Goal: Navigation & Orientation: Find specific page/section

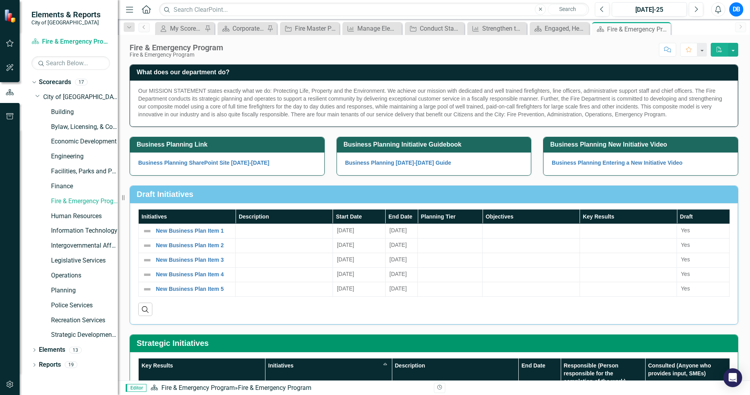
scroll to position [245, 0]
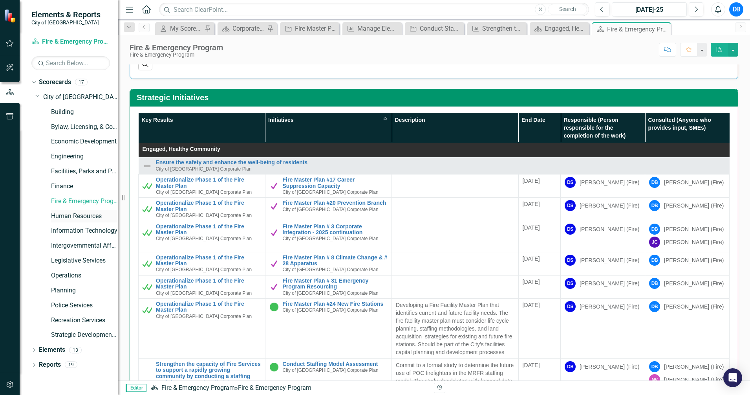
click at [73, 215] on link "Human Resources" at bounding box center [84, 216] width 67 height 9
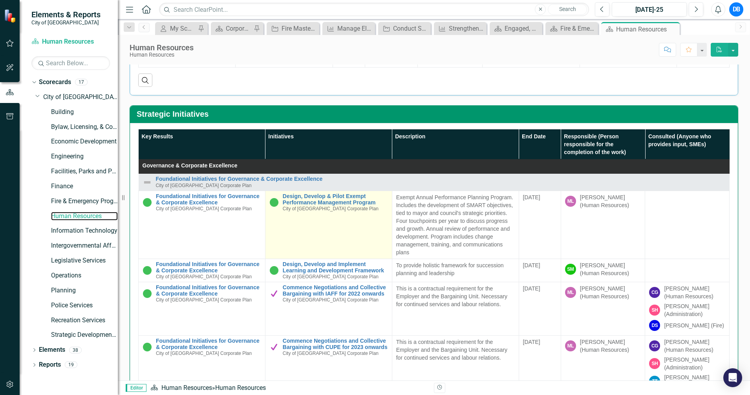
scroll to position [294, 0]
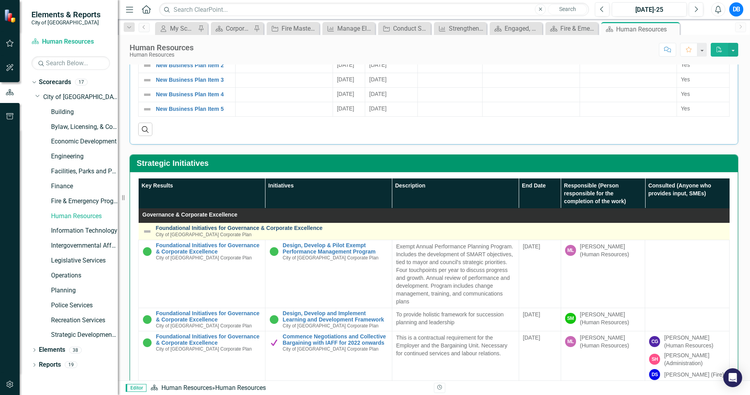
click at [230, 228] on link "Foundational Initiatives for Governance & Corporate Excellence" at bounding box center [441, 228] width 570 height 6
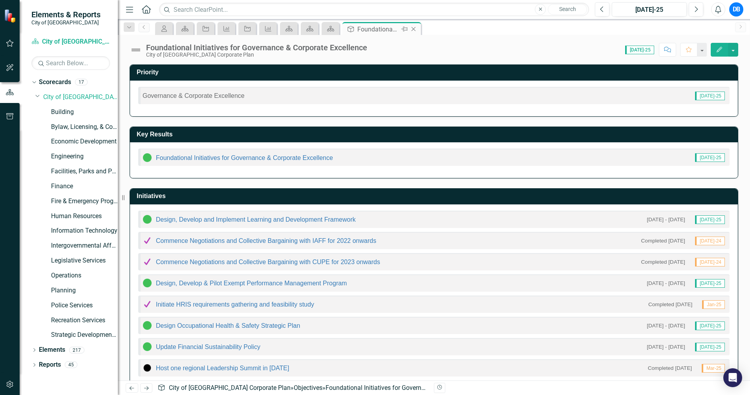
click at [414, 28] on icon at bounding box center [413, 29] width 4 height 4
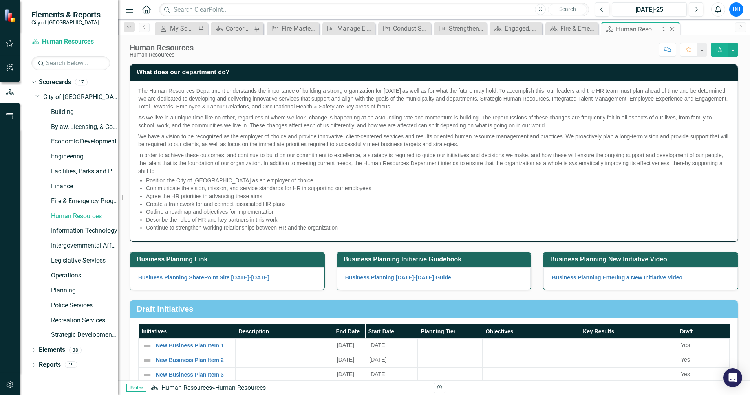
click at [674, 30] on icon "Close" at bounding box center [672, 29] width 8 height 6
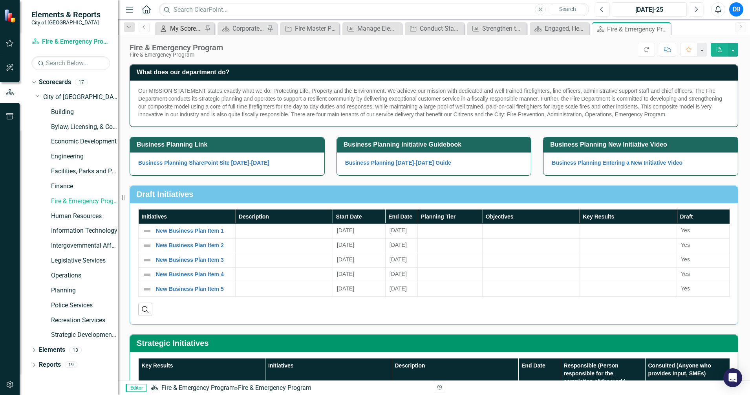
click at [175, 28] on div "My Scorecard" at bounding box center [186, 29] width 33 height 10
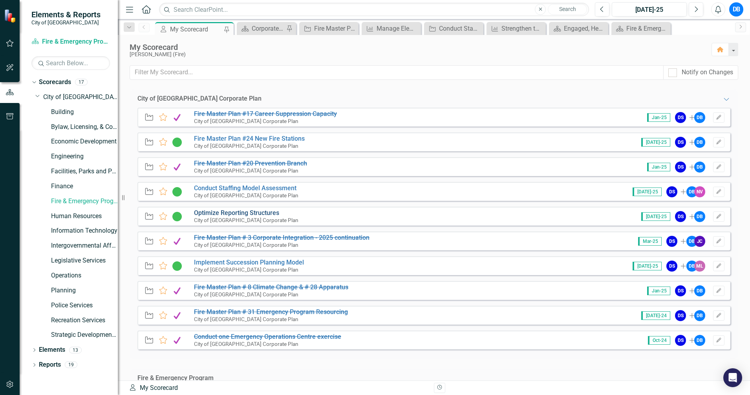
click at [232, 214] on link "Optimize Reporting Structures" at bounding box center [236, 212] width 85 height 7
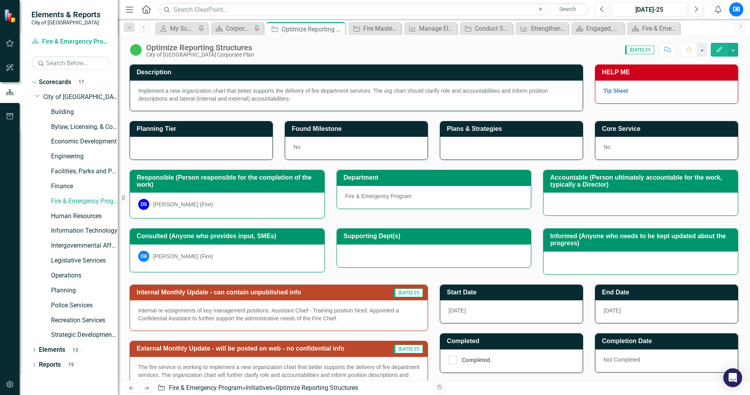
drag, startPoint x: 66, startPoint y: 200, endPoint x: 82, endPoint y: 200, distance: 16.5
click at [66, 201] on link "Fire & Emergency Program" at bounding box center [84, 201] width 67 height 9
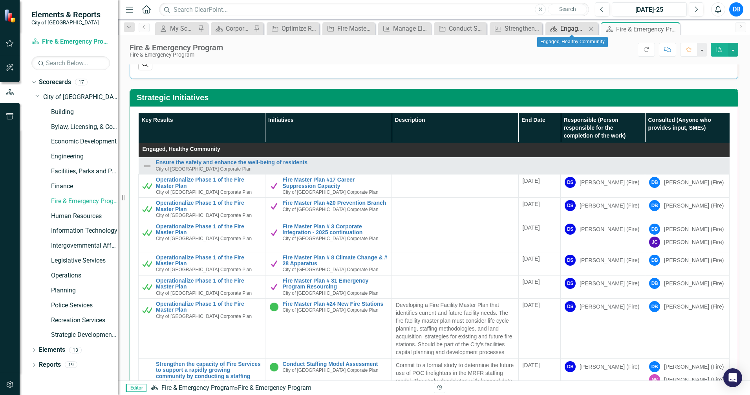
click at [568, 27] on div "Engaged, Healthy Community" at bounding box center [573, 29] width 26 height 10
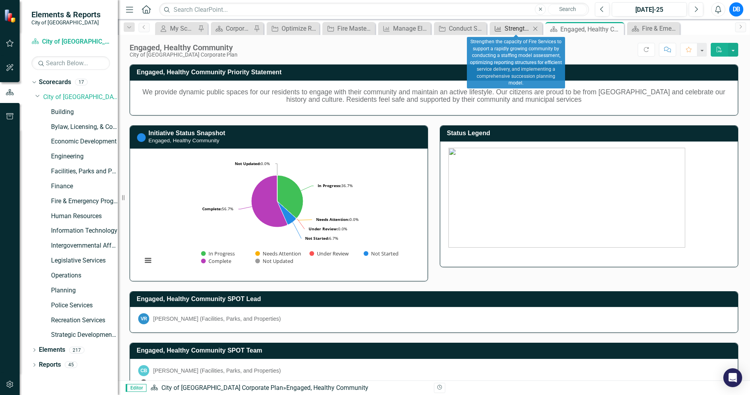
click at [525, 30] on div "Strengthen the capacity of Fire Services to support a rapidly growing community…" at bounding box center [517, 29] width 26 height 10
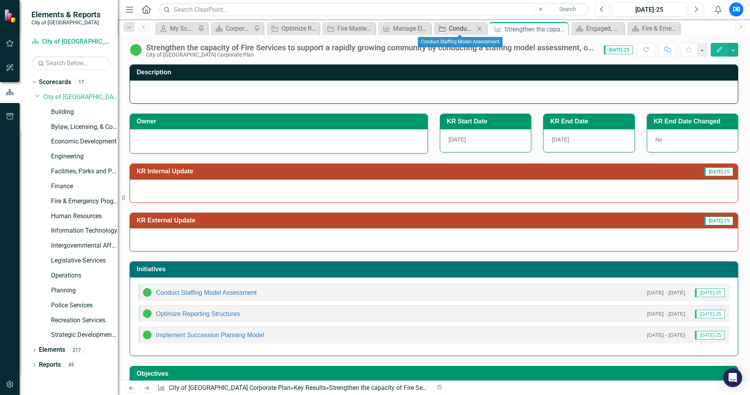
click at [464, 31] on div "Conduct Staffing Model Assessment" at bounding box center [462, 29] width 26 height 10
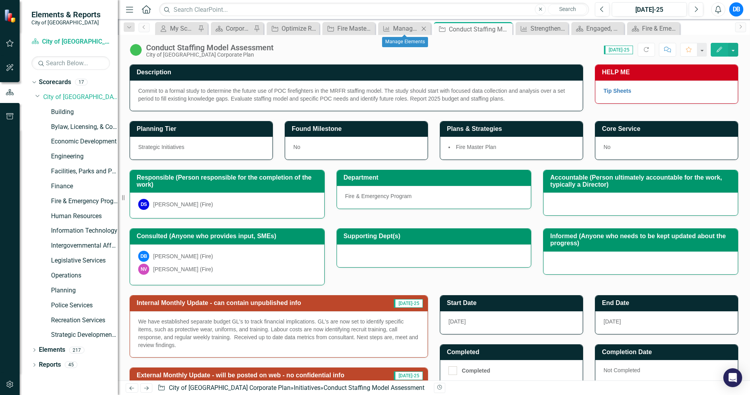
click at [421, 26] on icon "Close" at bounding box center [424, 29] width 8 height 6
click at [412, 27] on div "Manage Elements" at bounding box center [406, 29] width 26 height 10
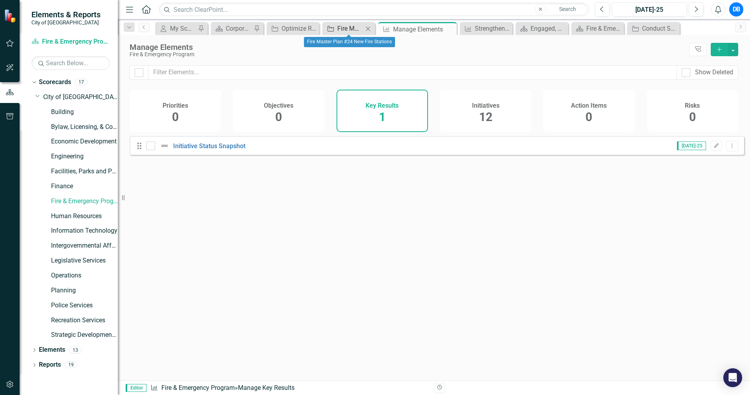
click at [349, 27] on div "Fire Master Plan #24 New Fire Stations" at bounding box center [350, 29] width 26 height 10
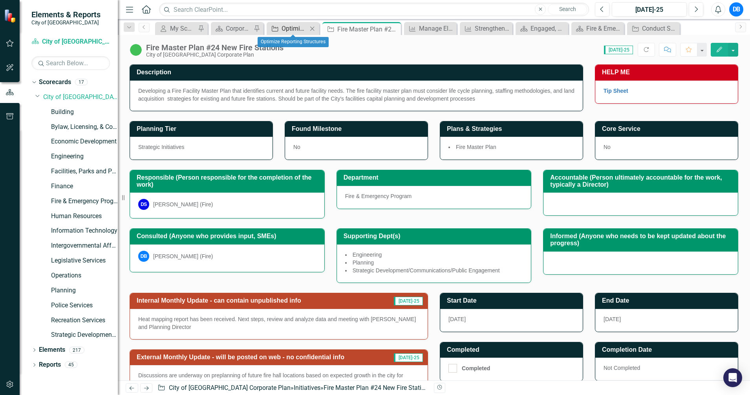
click at [279, 30] on icon "Initiative" at bounding box center [275, 29] width 8 height 6
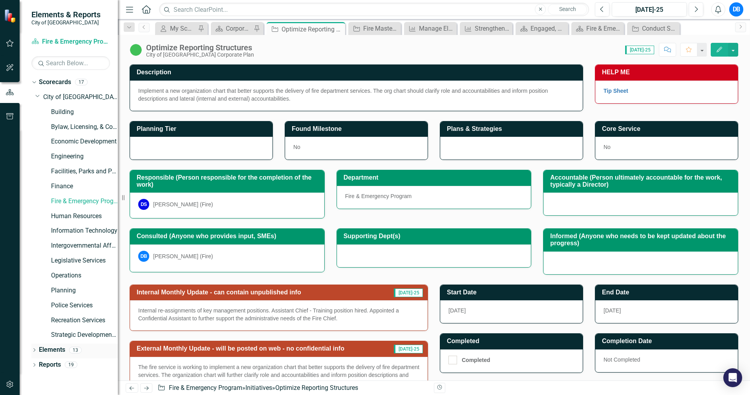
click at [54, 347] on link "Elements" at bounding box center [52, 349] width 26 height 9
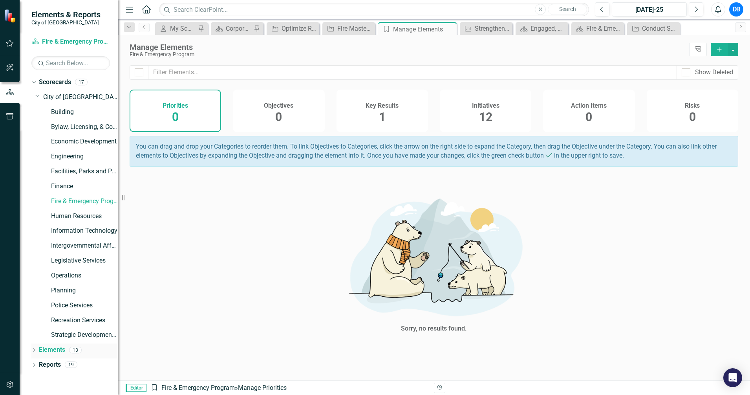
click at [73, 349] on div "13" at bounding box center [75, 349] width 13 height 7
click at [35, 351] on icon "Dropdown" at bounding box center [33, 350] width 5 height 4
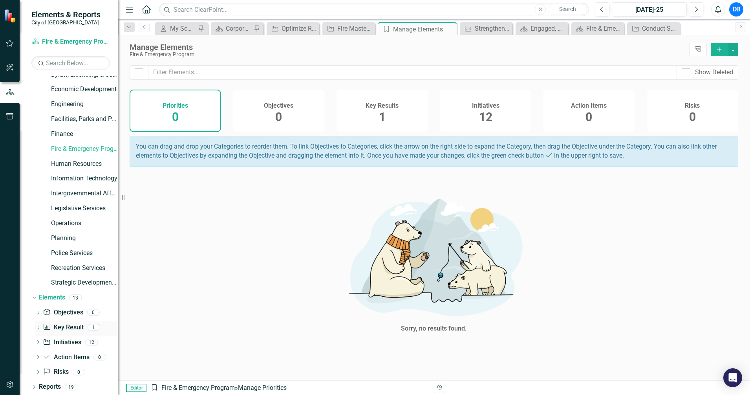
scroll to position [53, 0]
click at [40, 327] on icon "Dropdown" at bounding box center [37, 327] width 5 height 4
click at [71, 327] on link "Key Result Key Result" at bounding box center [63, 326] width 40 height 9
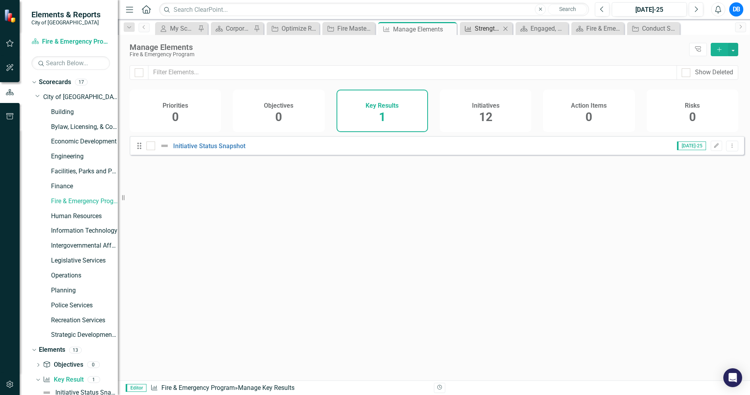
click at [486, 28] on div "Strengthen the capacity of Fire Services to support a rapidly growing community…" at bounding box center [488, 29] width 26 height 10
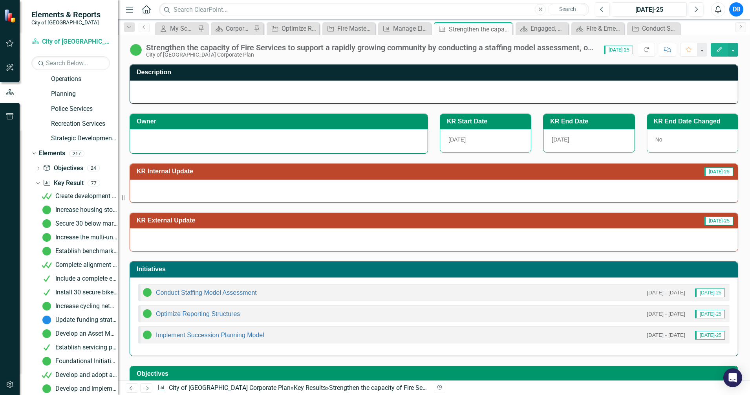
scroll to position [245, 0]
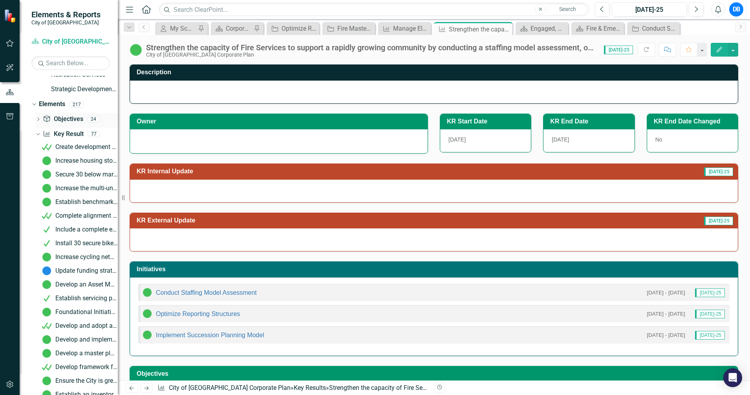
click at [38, 119] on icon "Dropdown" at bounding box center [37, 120] width 5 height 4
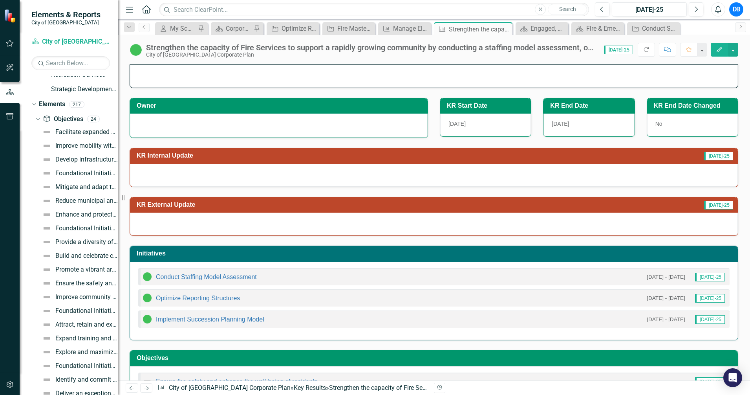
scroll to position [0, 0]
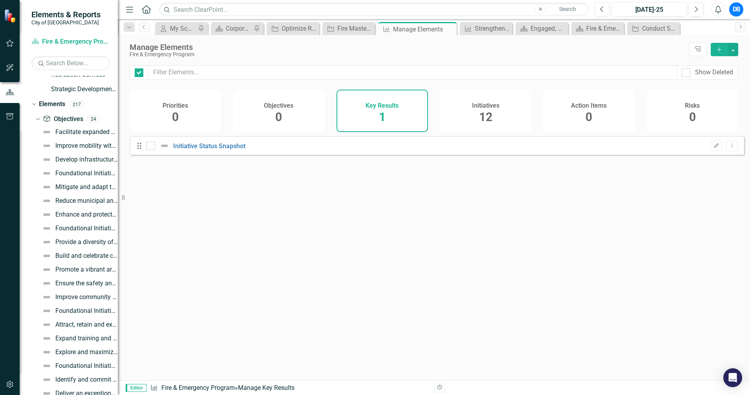
checkbox input "false"
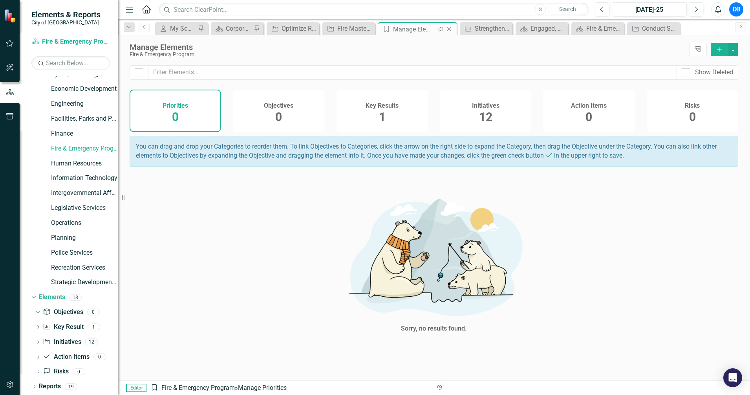
click at [449, 30] on icon "Close" at bounding box center [449, 29] width 8 height 6
click at [475, 30] on icon "Close" at bounding box center [476, 29] width 8 height 6
click at [510, 29] on icon "Close" at bounding box center [509, 29] width 8 height 6
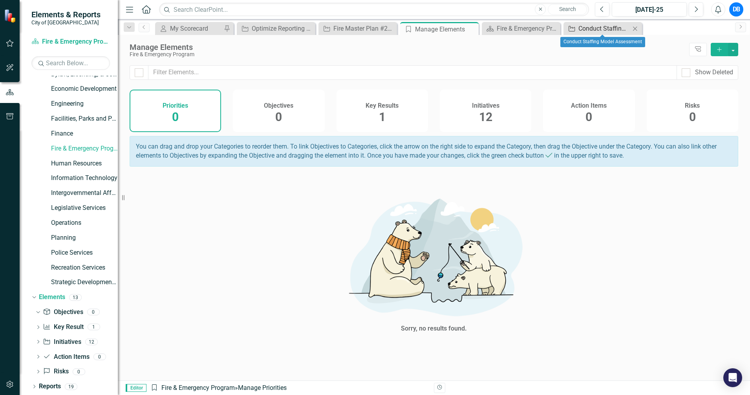
click at [601, 33] on div "Conduct Staffing Model Assessment" at bounding box center [604, 29] width 52 height 10
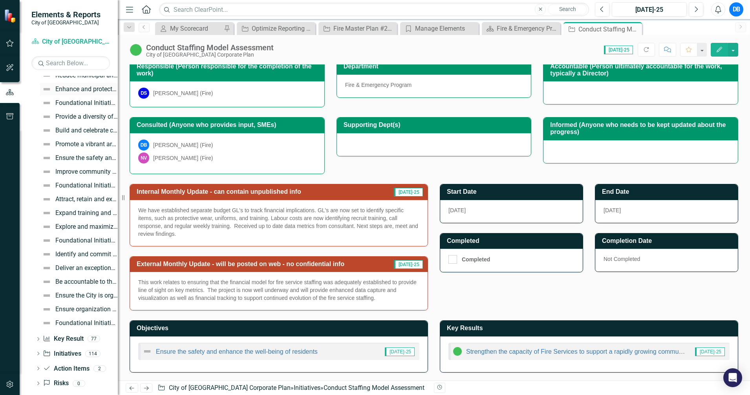
scroll to position [382, 0]
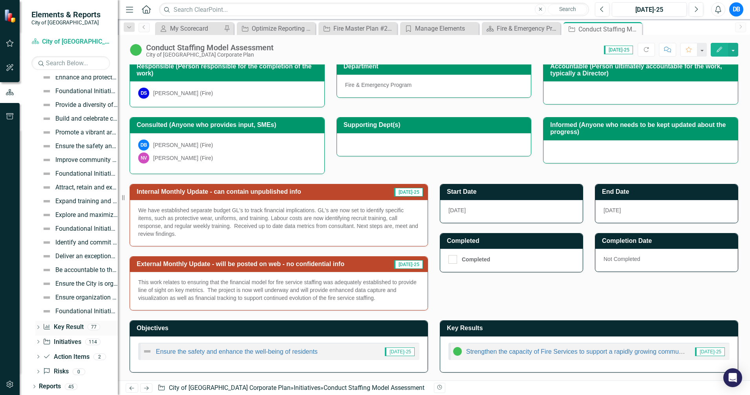
click at [68, 324] on link "Key Result Key Result" at bounding box center [63, 326] width 40 height 9
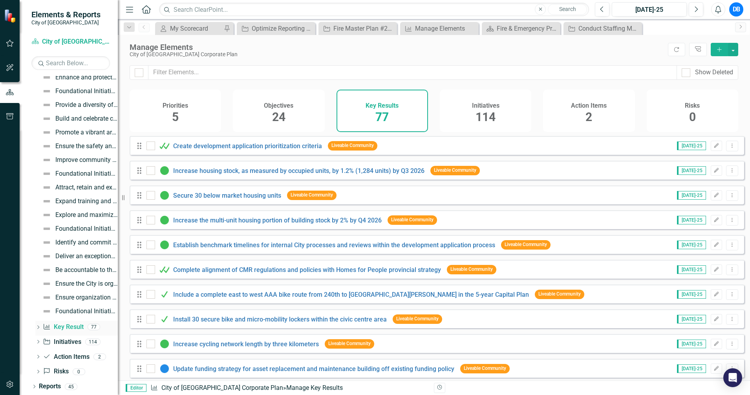
click at [39, 326] on icon at bounding box center [38, 327] width 2 height 4
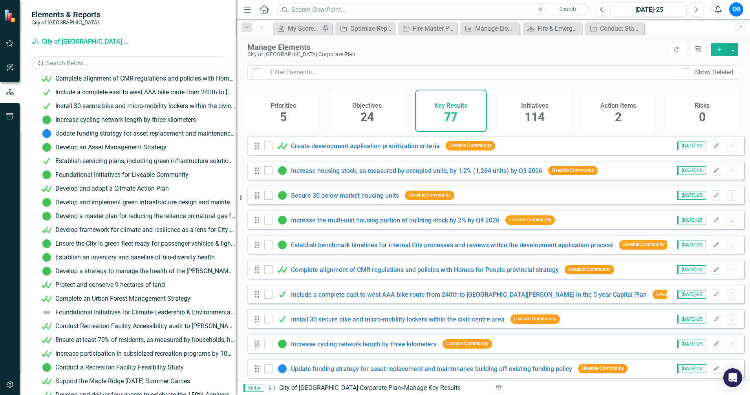
drag, startPoint x: 120, startPoint y: 133, endPoint x: 381, endPoint y: 135, distance: 261.1
click at [381, 135] on div "Elements & Reports City of [GEOGRAPHIC_DATA] Scorecard City of [GEOGRAPHIC_DATA…" at bounding box center [375, 197] width 750 height 395
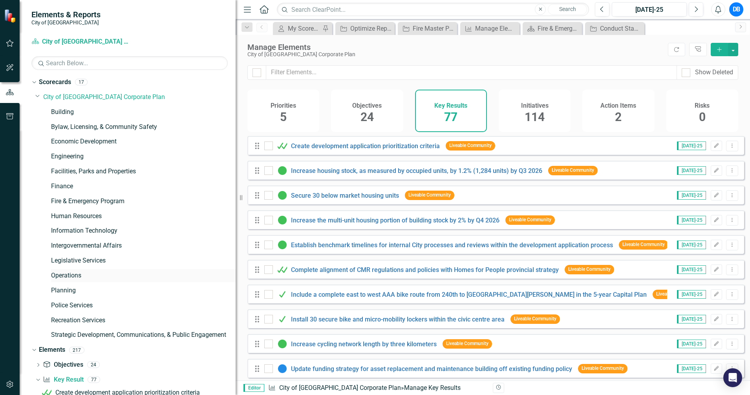
scroll to position [98, 0]
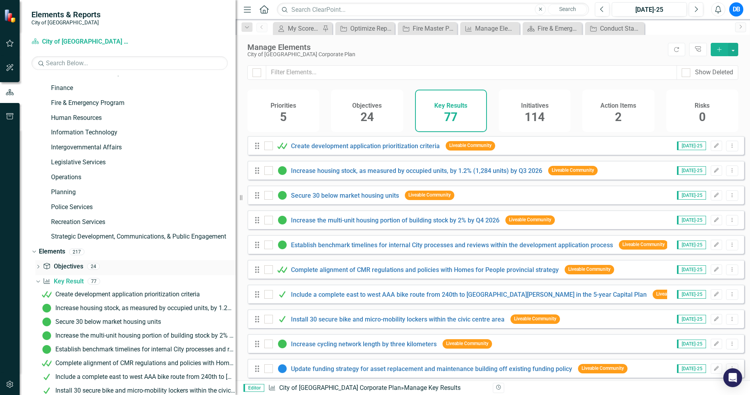
click at [66, 268] on link "Objective Objectives" at bounding box center [63, 266] width 40 height 9
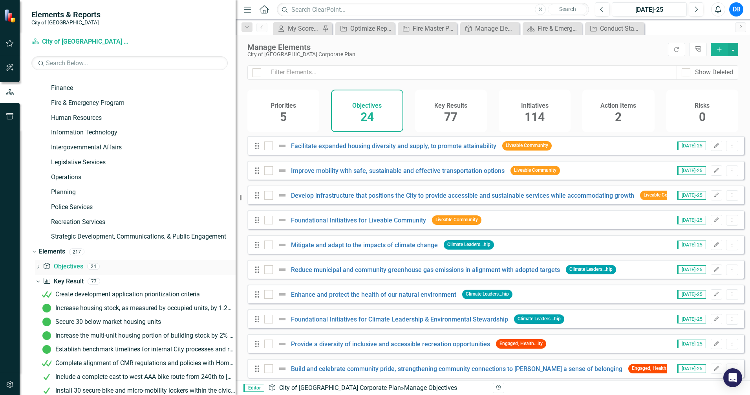
click at [39, 264] on div "Dropdown" at bounding box center [37, 267] width 5 height 7
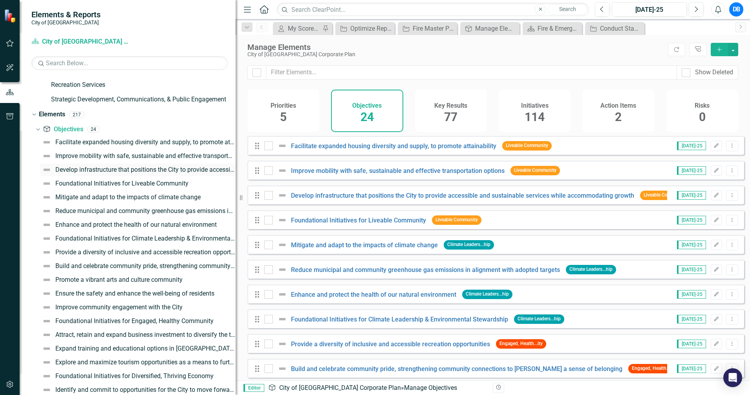
scroll to position [284, 0]
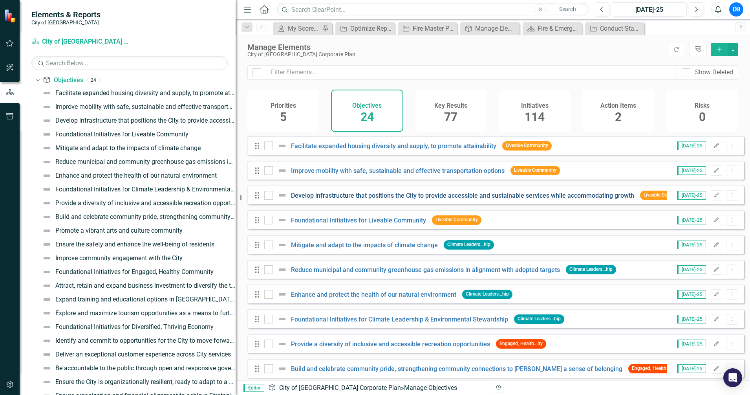
drag, startPoint x: 238, startPoint y: 207, endPoint x: 302, endPoint y: 205, distance: 64.0
click at [302, 205] on div "Elements & Reports City of [GEOGRAPHIC_DATA] Scorecard City of [GEOGRAPHIC_DATA…" at bounding box center [375, 197] width 750 height 395
drag, startPoint x: 238, startPoint y: 197, endPoint x: 281, endPoint y: 196, distance: 42.8
click at [281, 196] on div "Elements & Reports City of [GEOGRAPHIC_DATA] Scorecard City of [GEOGRAPHIC_DATA…" at bounding box center [375, 197] width 750 height 395
drag, startPoint x: 238, startPoint y: 184, endPoint x: 295, endPoint y: 180, distance: 57.8
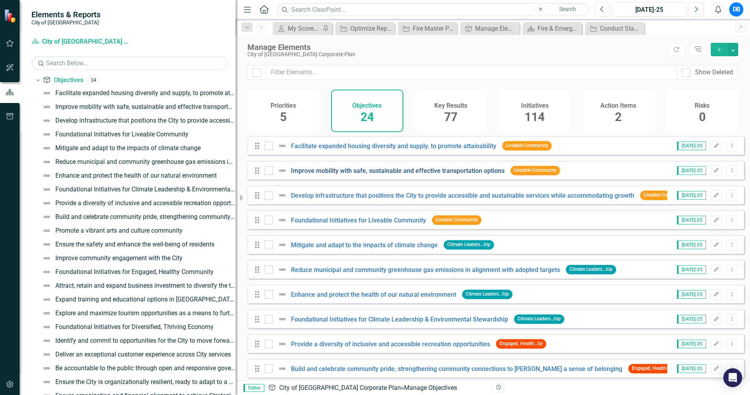
click at [295, 180] on div "Elements & Reports City of [GEOGRAPHIC_DATA] Scorecard City of [GEOGRAPHIC_DATA…" at bounding box center [375, 197] width 750 height 395
click at [152, 244] on div "Ensure the safety and enhance the well-being of residents" at bounding box center [134, 244] width 159 height 7
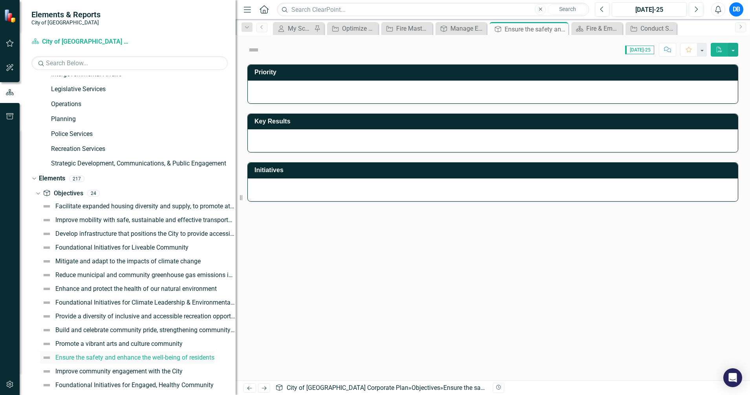
scroll to position [140, 0]
